Goal: Task Accomplishment & Management: Manage account settings

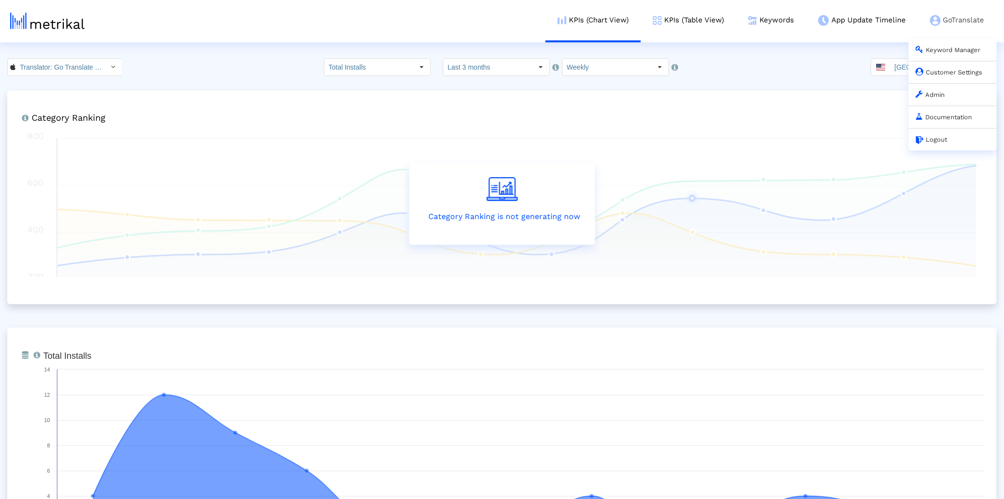
click at [950, 72] on link "Customer Settings" at bounding box center [949, 72] width 67 height 7
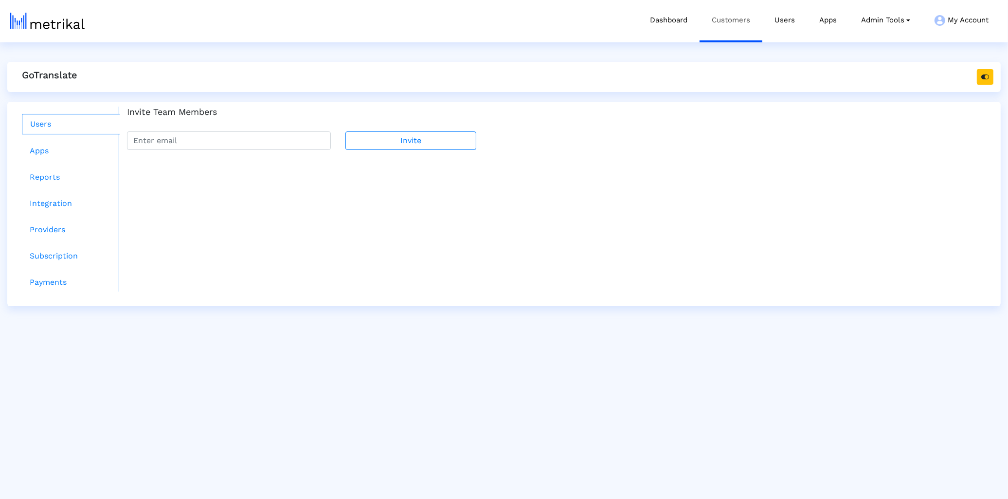
click at [736, 26] on link "Customers" at bounding box center [730, 20] width 63 height 40
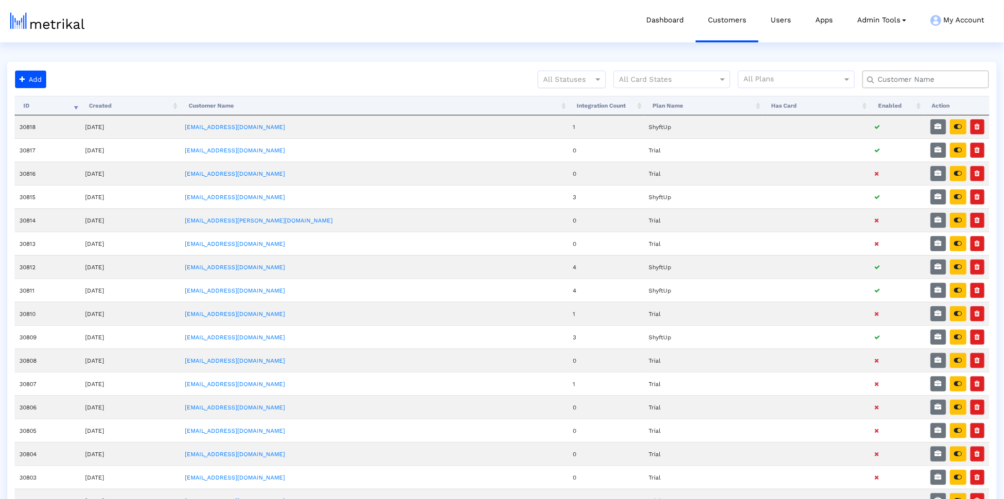
click at [546, 71] on div "All Statuses" at bounding box center [572, 80] width 68 height 18
click at [551, 86] on div "All Statuses" at bounding box center [572, 80] width 68 height 18
click at [551, 78] on div at bounding box center [571, 79] width 67 height 12
click at [556, 99] on div "Active" at bounding box center [571, 99] width 67 height 23
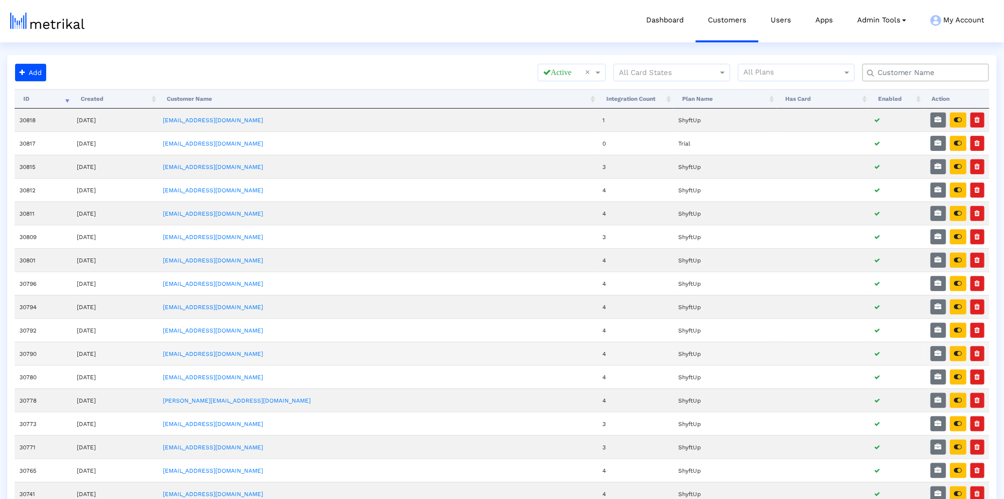
scroll to position [22, 0]
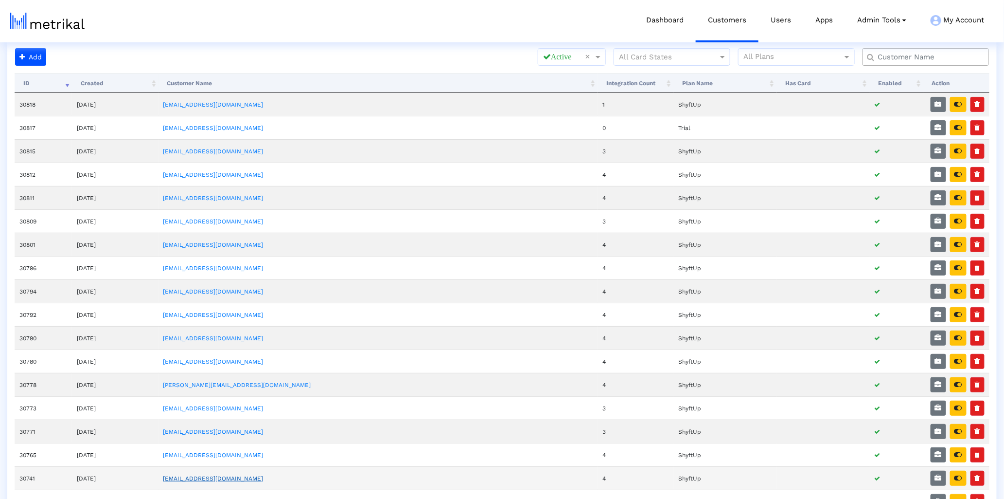
click at [259, 480] on link "[EMAIL_ADDRESS][DOMAIN_NAME]" at bounding box center [213, 478] width 100 height 7
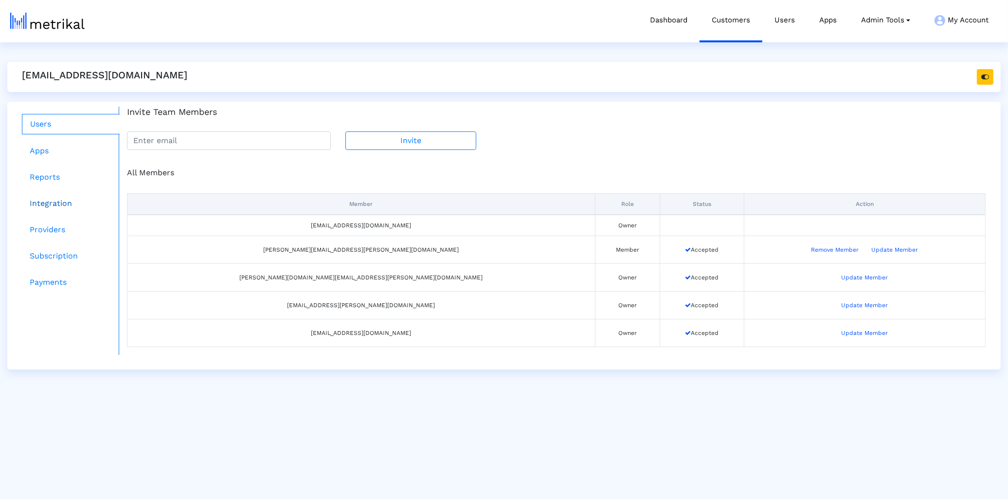
click at [58, 210] on link "Integration" at bounding box center [71, 203] width 98 height 19
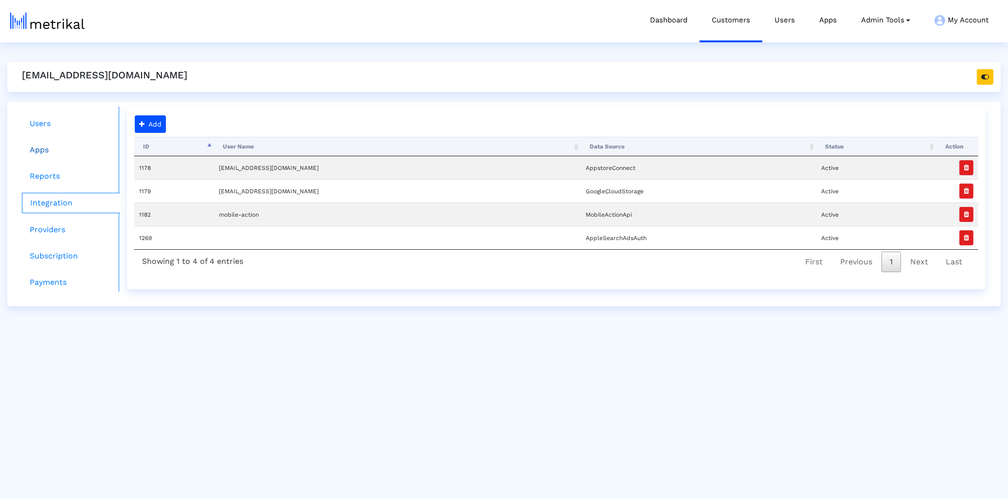
click at [56, 149] on link "Apps" at bounding box center [71, 149] width 98 height 19
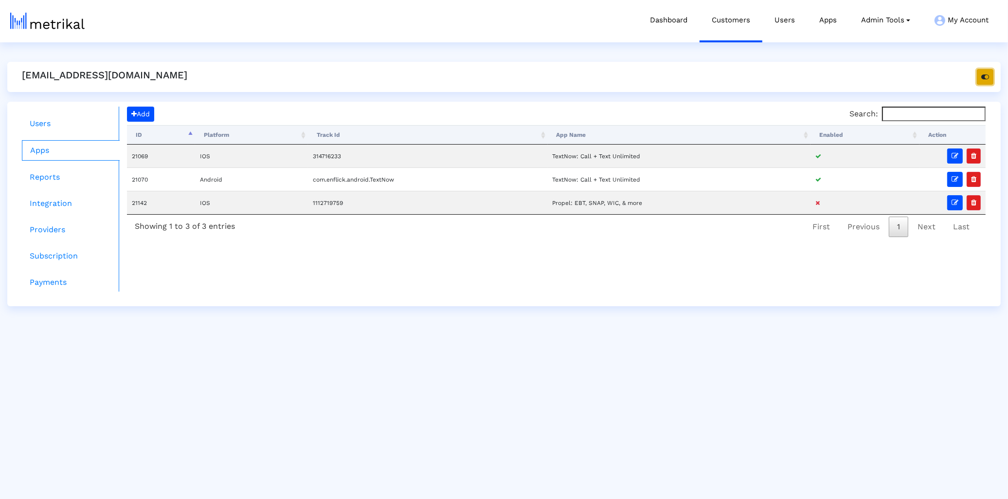
click at [987, 79] on icon "button" at bounding box center [985, 76] width 8 height 7
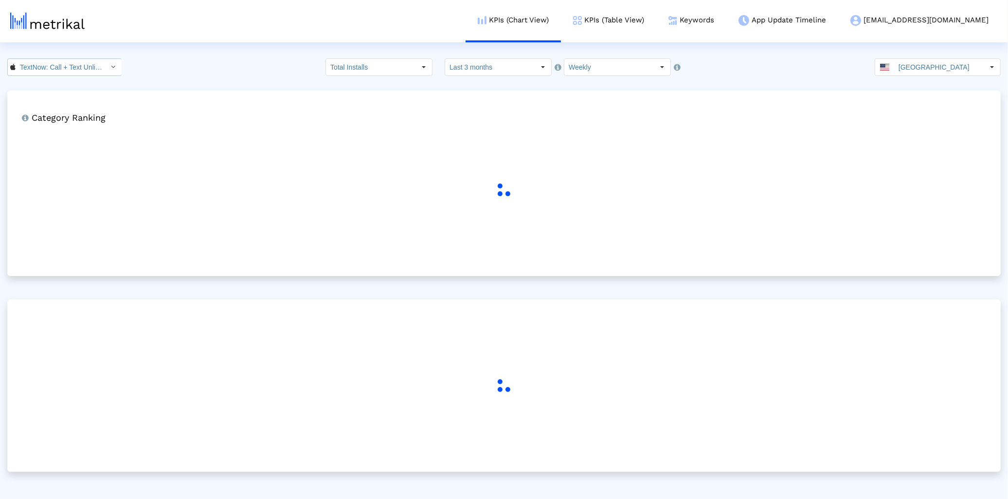
click at [77, 71] on input "TextNow: Call + Text Unlimited < 314716233 >" at bounding box center [60, 67] width 88 height 17
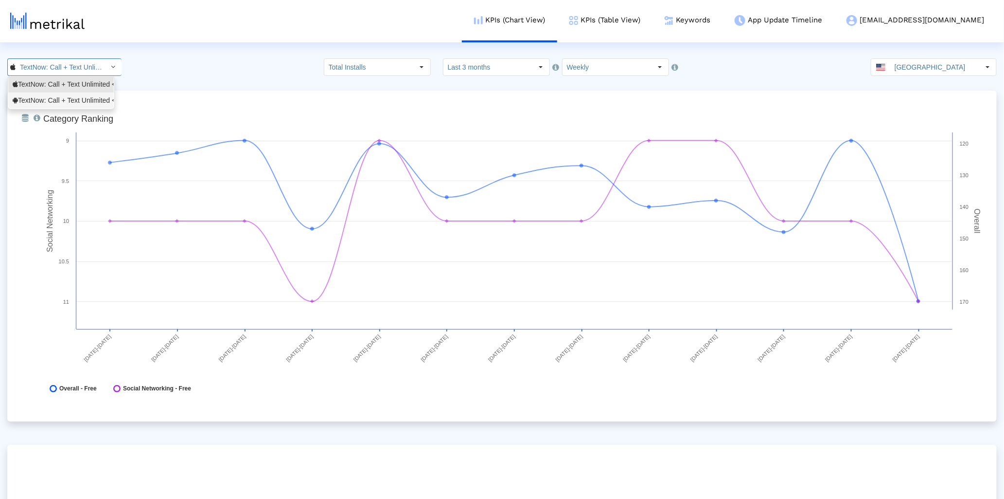
click at [58, 96] on div "TextNow: Call + Text Unlimited <com.enflick.android.TextNow>" at bounding box center [61, 100] width 97 height 9
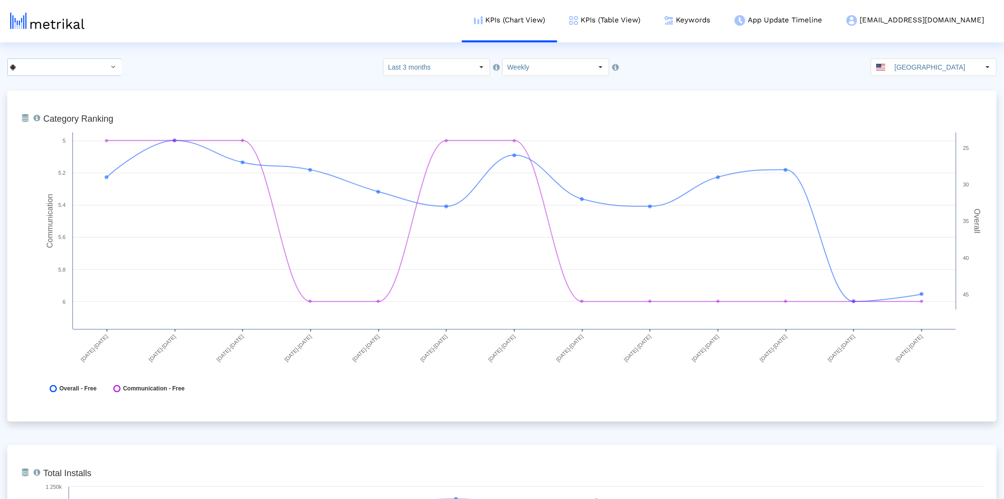
click at [64, 64] on input "TextNow: Call + Text Unlimited < com.enflick.android.TextNow >" at bounding box center [60, 67] width 88 height 17
click at [59, 88] on div "TextNow: Call + Text Unlimited <314716233>" at bounding box center [61, 84] width 97 height 9
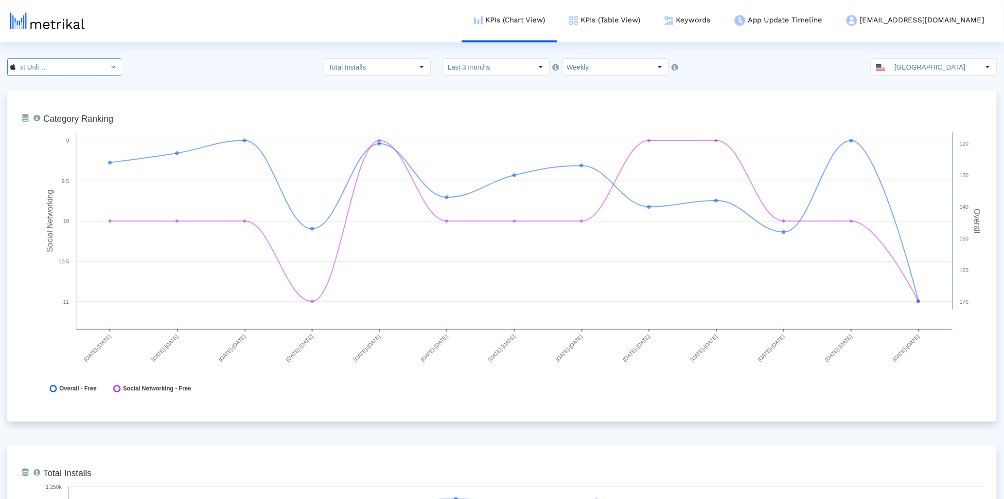
click at [73, 65] on input "TextNow: Call + Text Unlimited < 314716233 >" at bounding box center [60, 67] width 88 height 17
click at [63, 101] on div "TextNow: Call + Text Unlimited <com.enflick.android.TextNow>" at bounding box center [61, 100] width 97 height 9
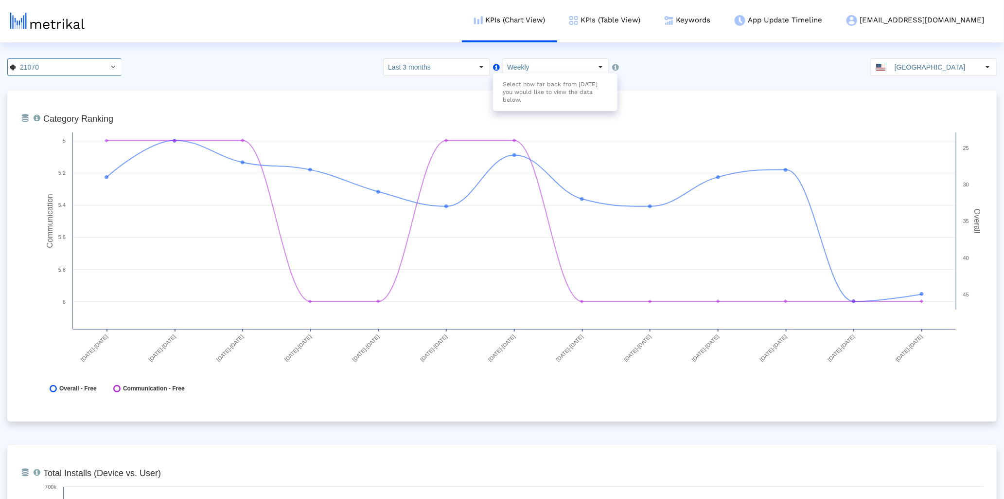
click at [493, 58] on icon "Select how far back from [DATE] you would like to view the data below." at bounding box center [496, 67] width 7 height 18
click at [534, 61] on input "Weekly" at bounding box center [548, 67] width 90 height 17
click at [402, 63] on input "Last 3 months" at bounding box center [429, 67] width 90 height 17
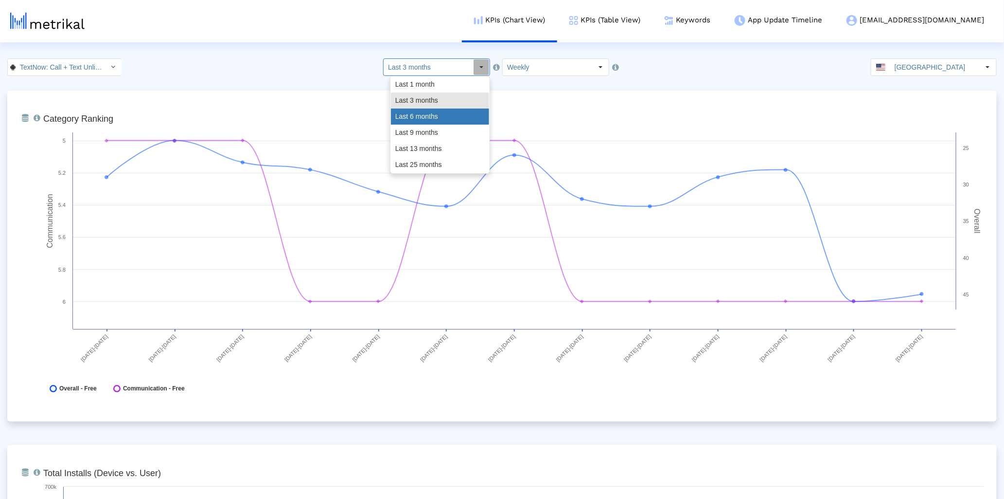
click at [426, 117] on div "Last 6 months" at bounding box center [440, 116] width 98 height 16
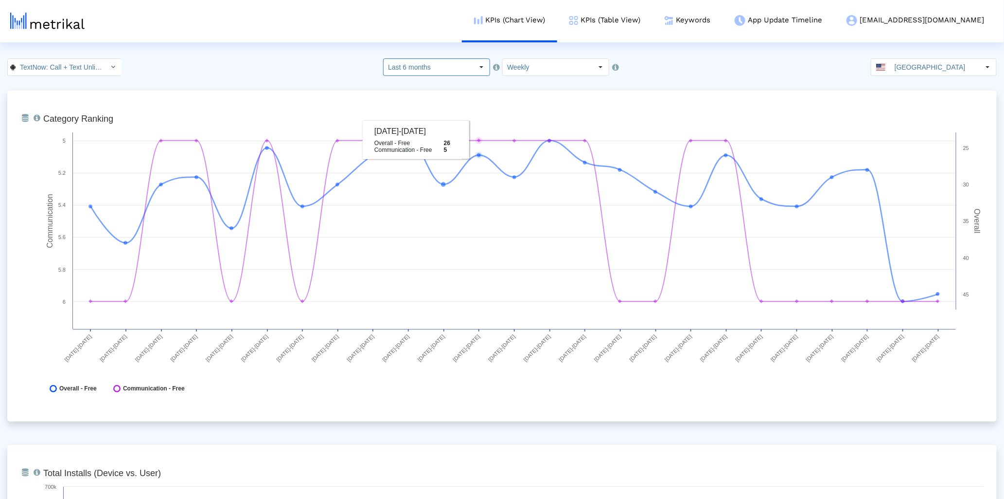
click at [460, 62] on input "Last 6 months" at bounding box center [429, 67] width 90 height 17
click at [442, 127] on div "Last 9 months" at bounding box center [440, 133] width 98 height 16
type input "Last 9 months"
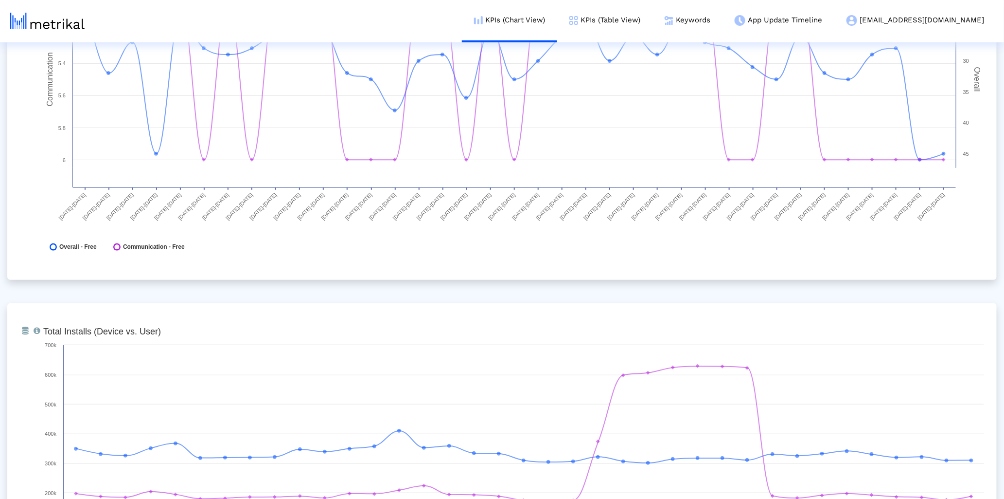
scroll to position [347, 0]
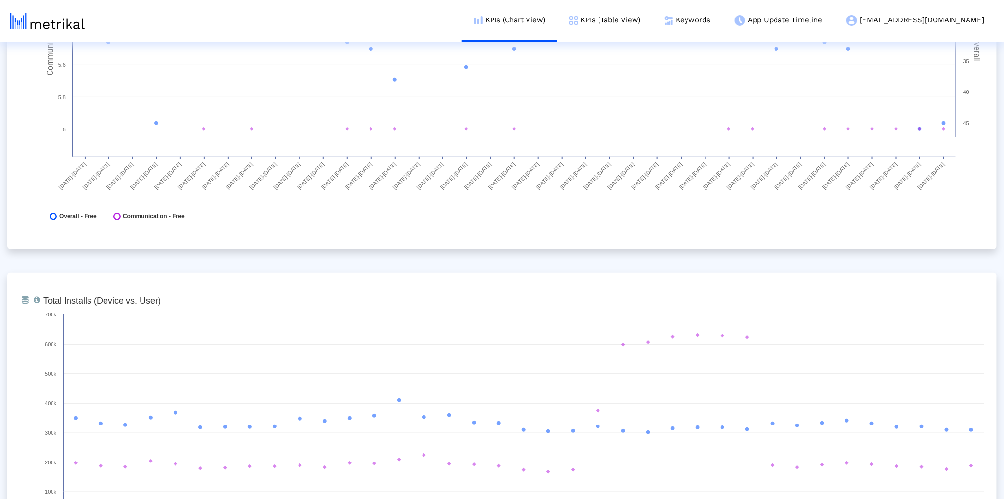
scroll to position [186, 0]
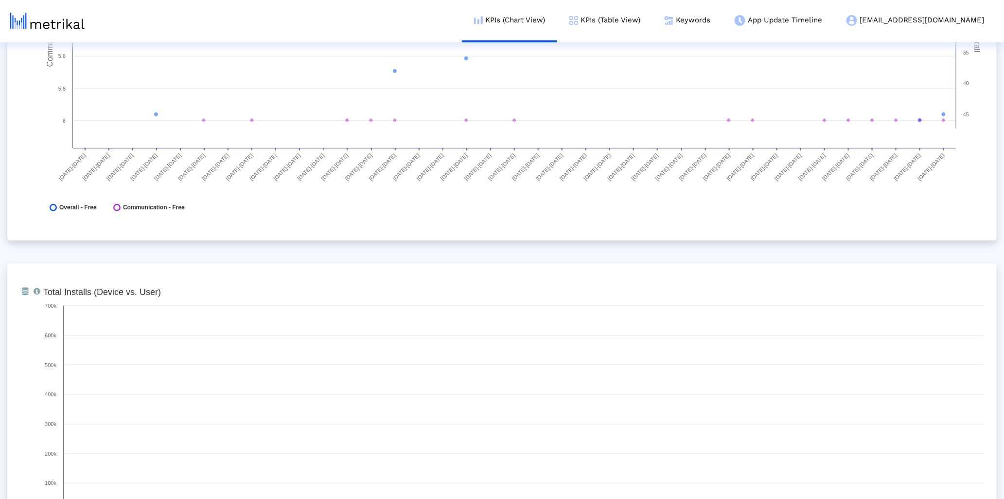
scroll to position [249, 0]
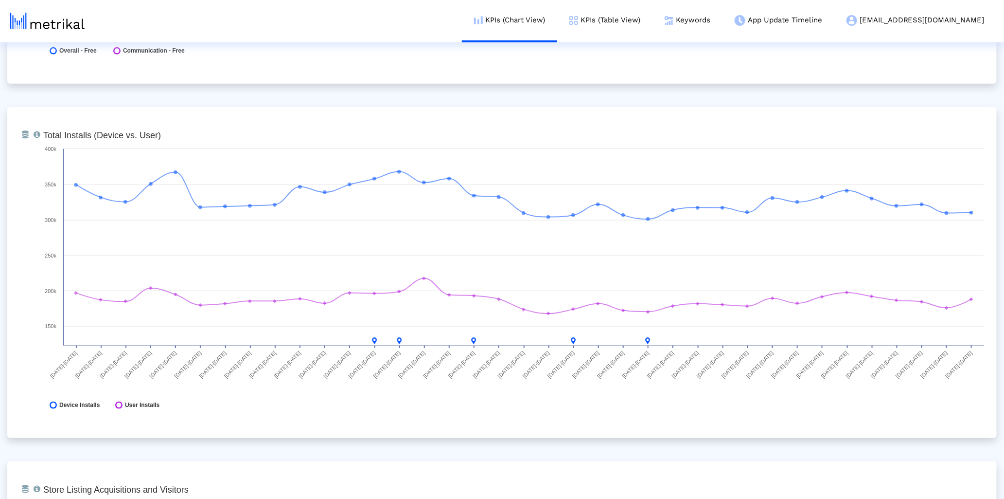
scroll to position [336, 0]
